Goal: Task Accomplishment & Management: Manage account settings

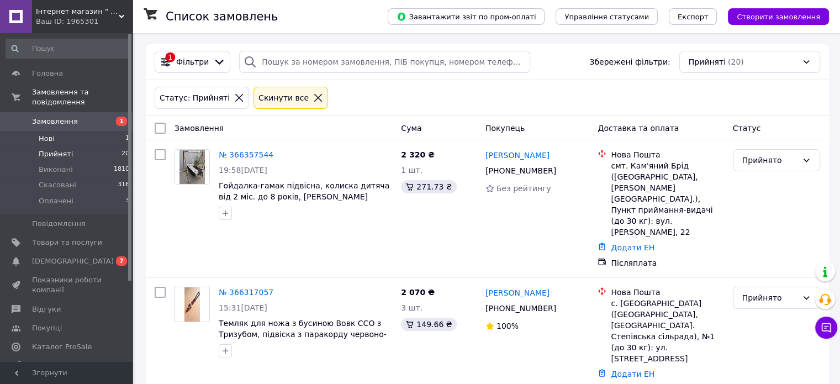
click at [87, 131] on li "Нові 1" at bounding box center [68, 138] width 136 height 15
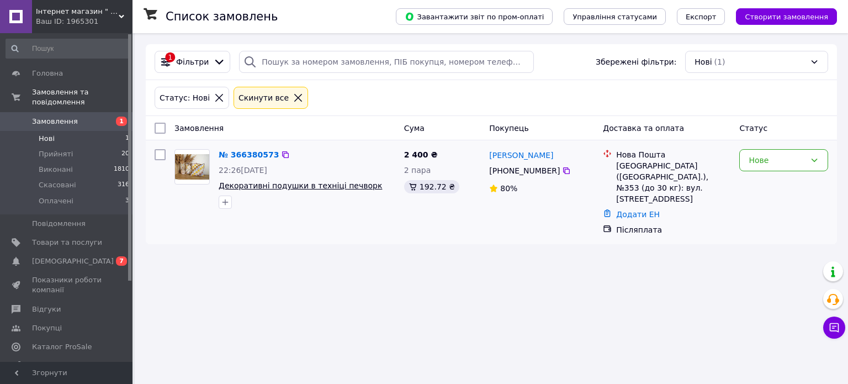
click at [264, 185] on span "Декоративні подушки в техніці печворк" at bounding box center [300, 185] width 163 height 9
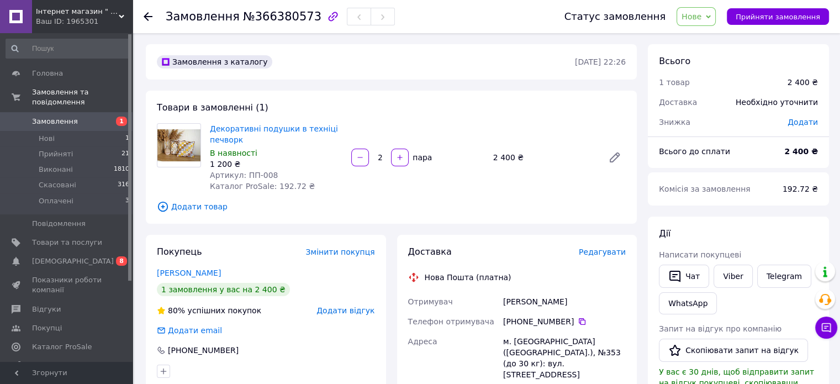
click at [192, 142] on img at bounding box center [178, 145] width 43 height 33
click at [224, 131] on link "Декоративні подушки в техніці печворк" at bounding box center [274, 134] width 128 height 20
click at [58, 149] on span "Прийняті" at bounding box center [56, 154] width 34 height 10
